Goal: Transaction & Acquisition: Purchase product/service

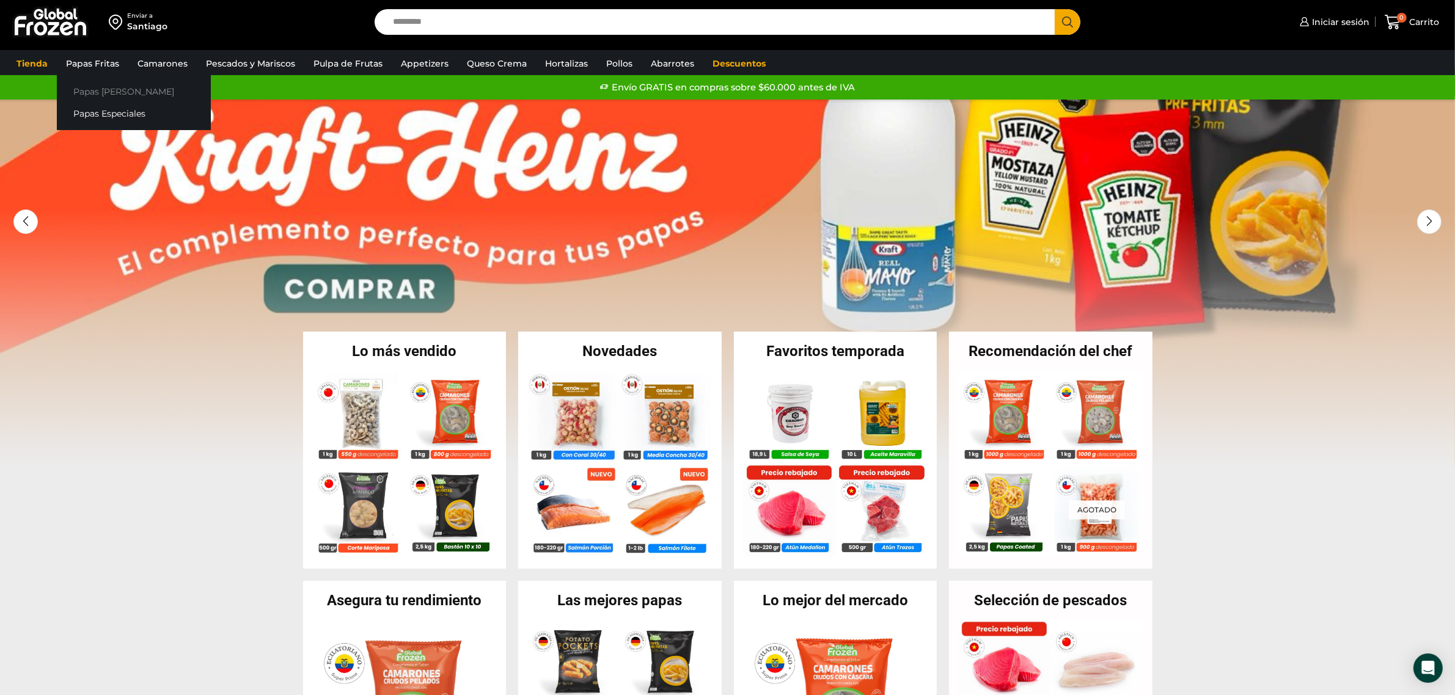
click at [92, 90] on link "Papas [PERSON_NAME]" at bounding box center [134, 91] width 154 height 23
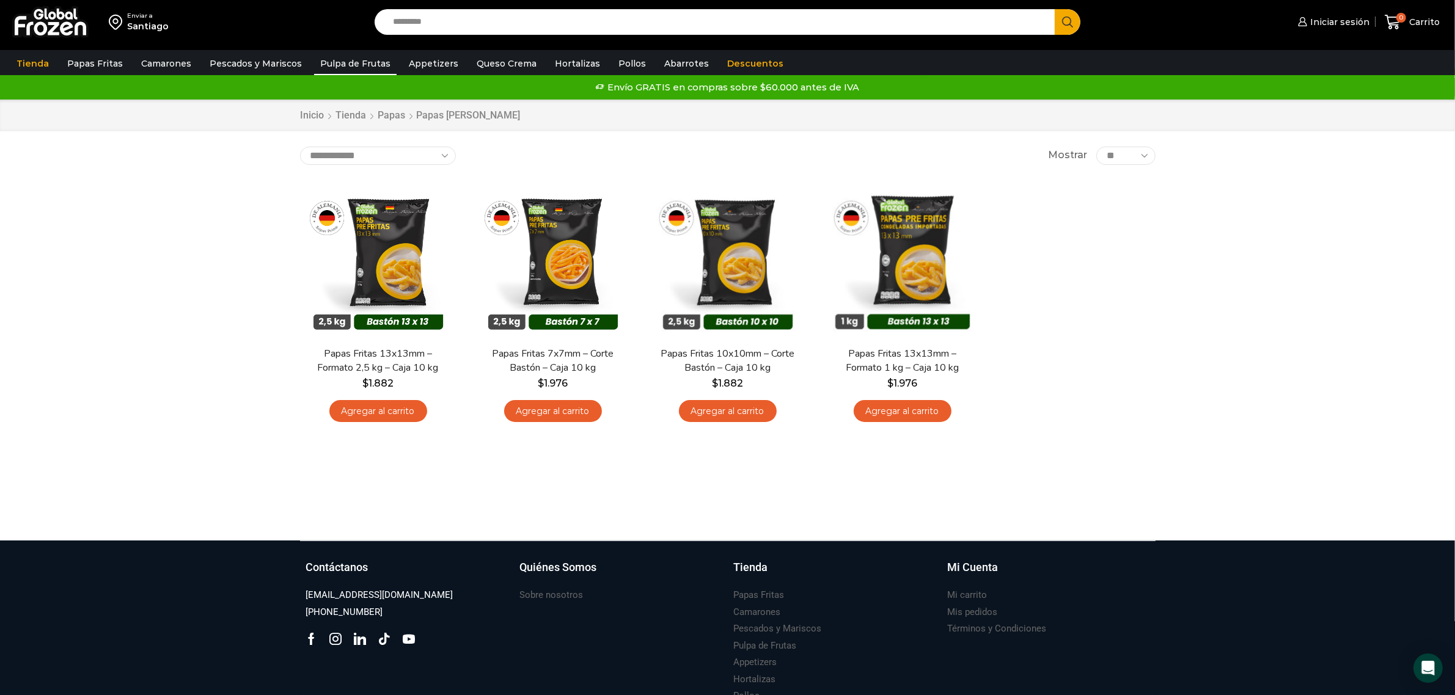
click at [328, 65] on link "Pulpa de Frutas" at bounding box center [355, 63] width 82 height 23
